Goal: Find specific page/section: Find specific page/section

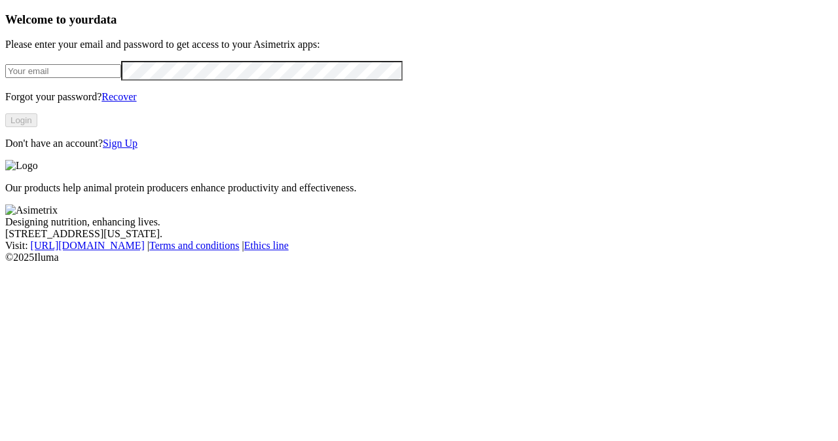
type input "[PERSON_NAME][EMAIL_ADDRESS][DOMAIN_NAME]"
click at [37, 127] on button "Login" at bounding box center [21, 120] width 32 height 14
